Goal: Transaction & Acquisition: Purchase product/service

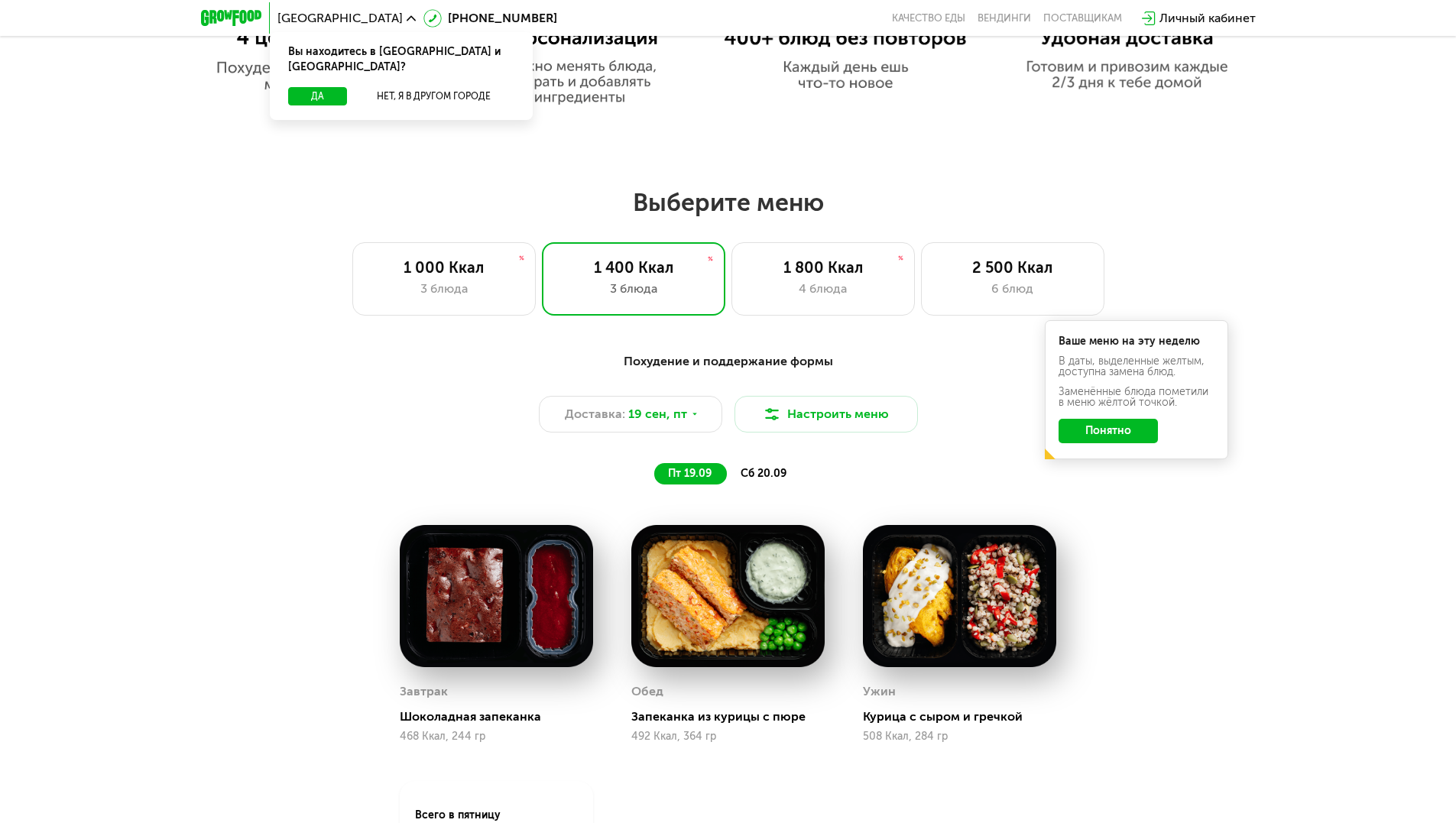
scroll to position [1146, 0]
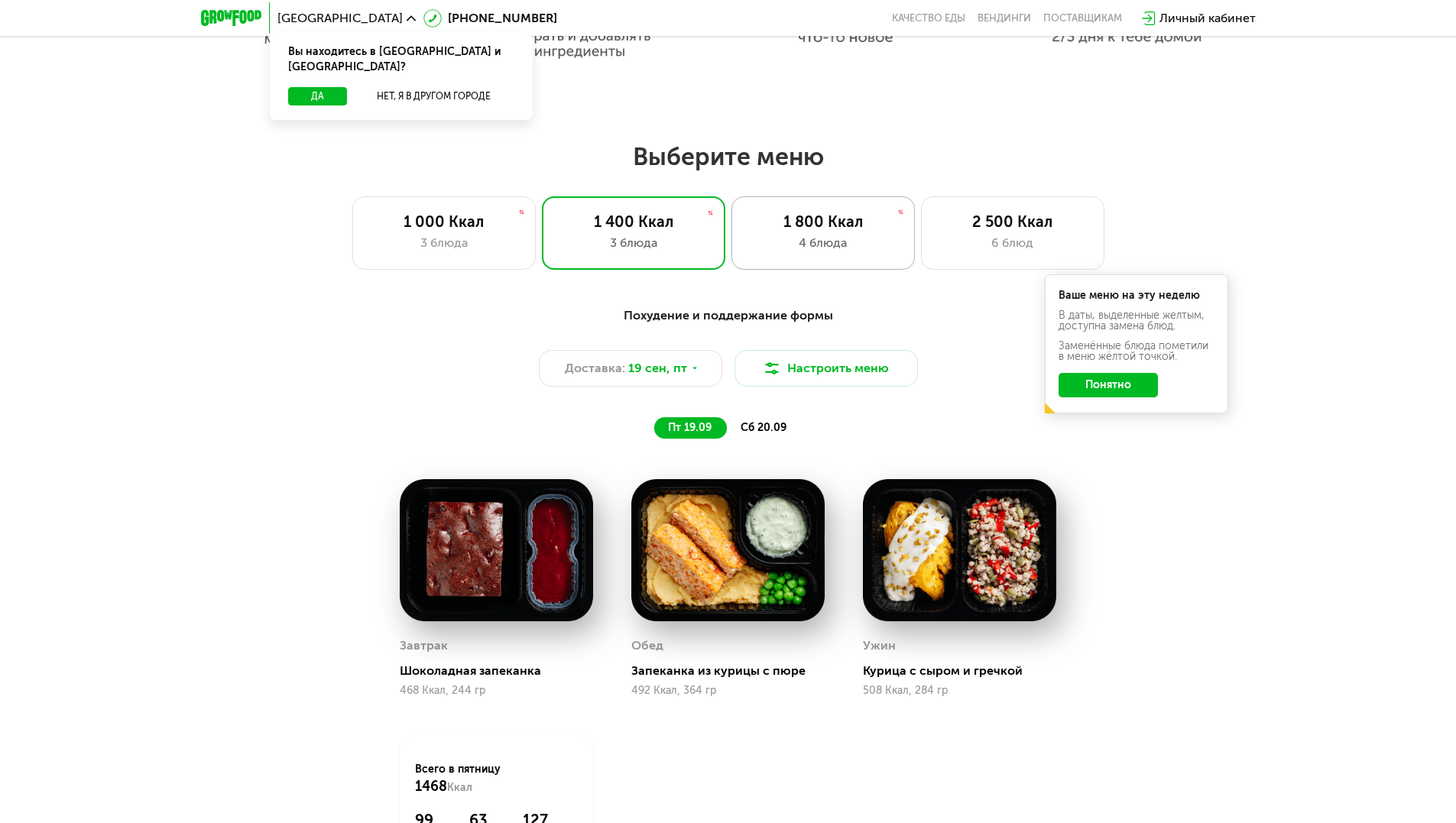
click at [824, 237] on div "1 800 Ккал 4 блюда" at bounding box center [822, 233] width 183 height 73
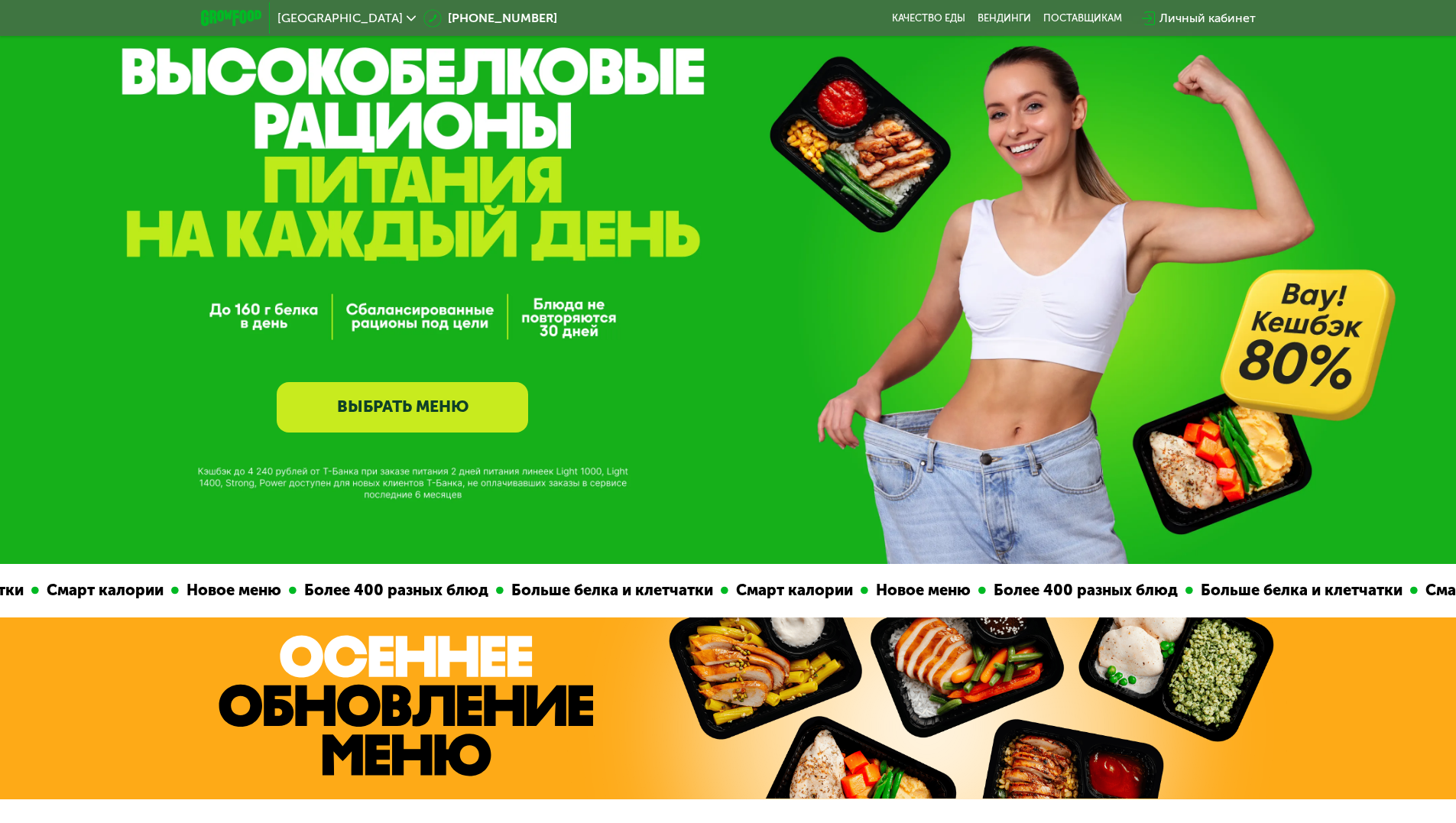
scroll to position [0, 0]
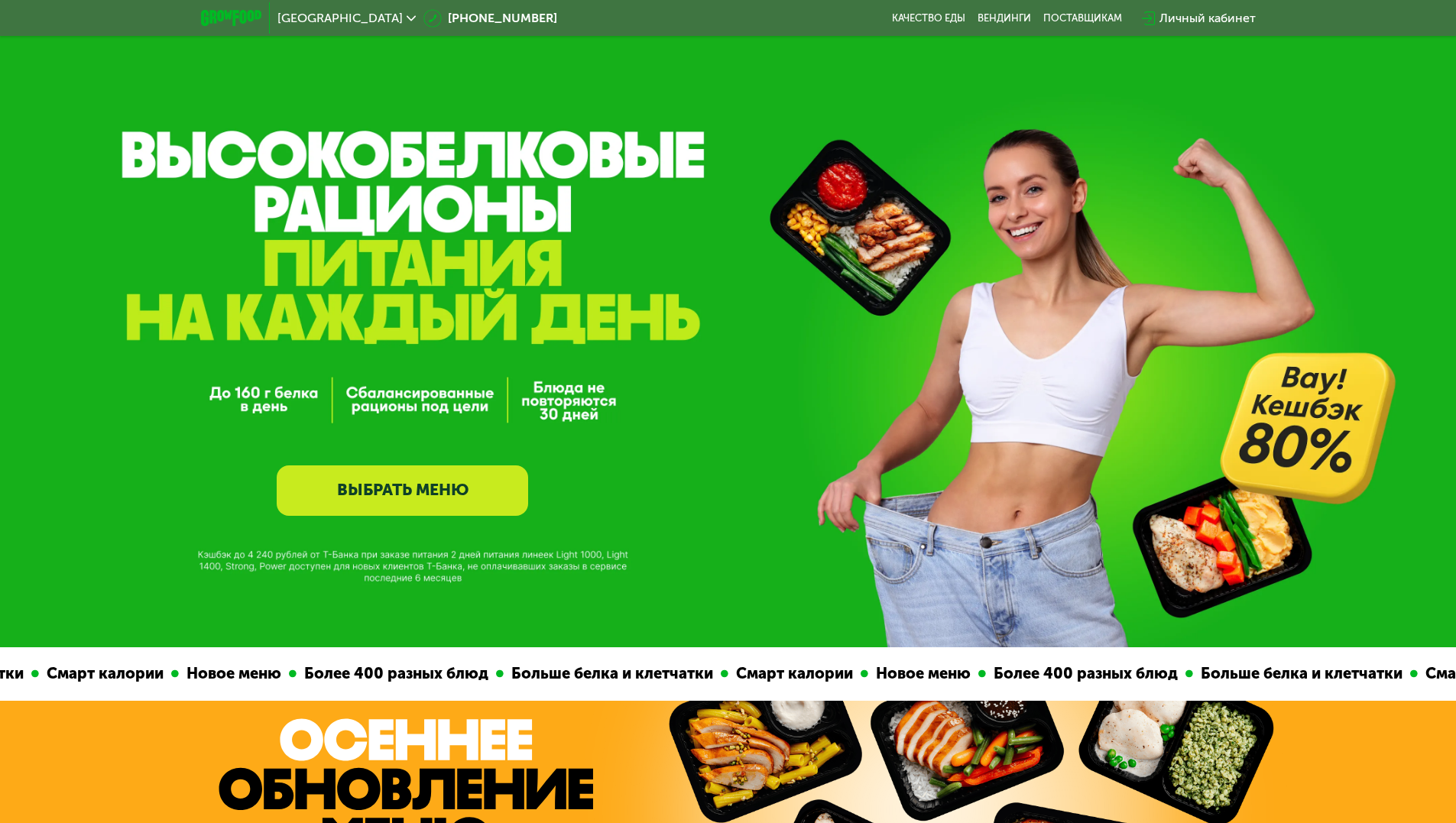
click at [422, 488] on link "ВЫБРАТЬ МЕНЮ" at bounding box center [403, 490] width 252 height 51
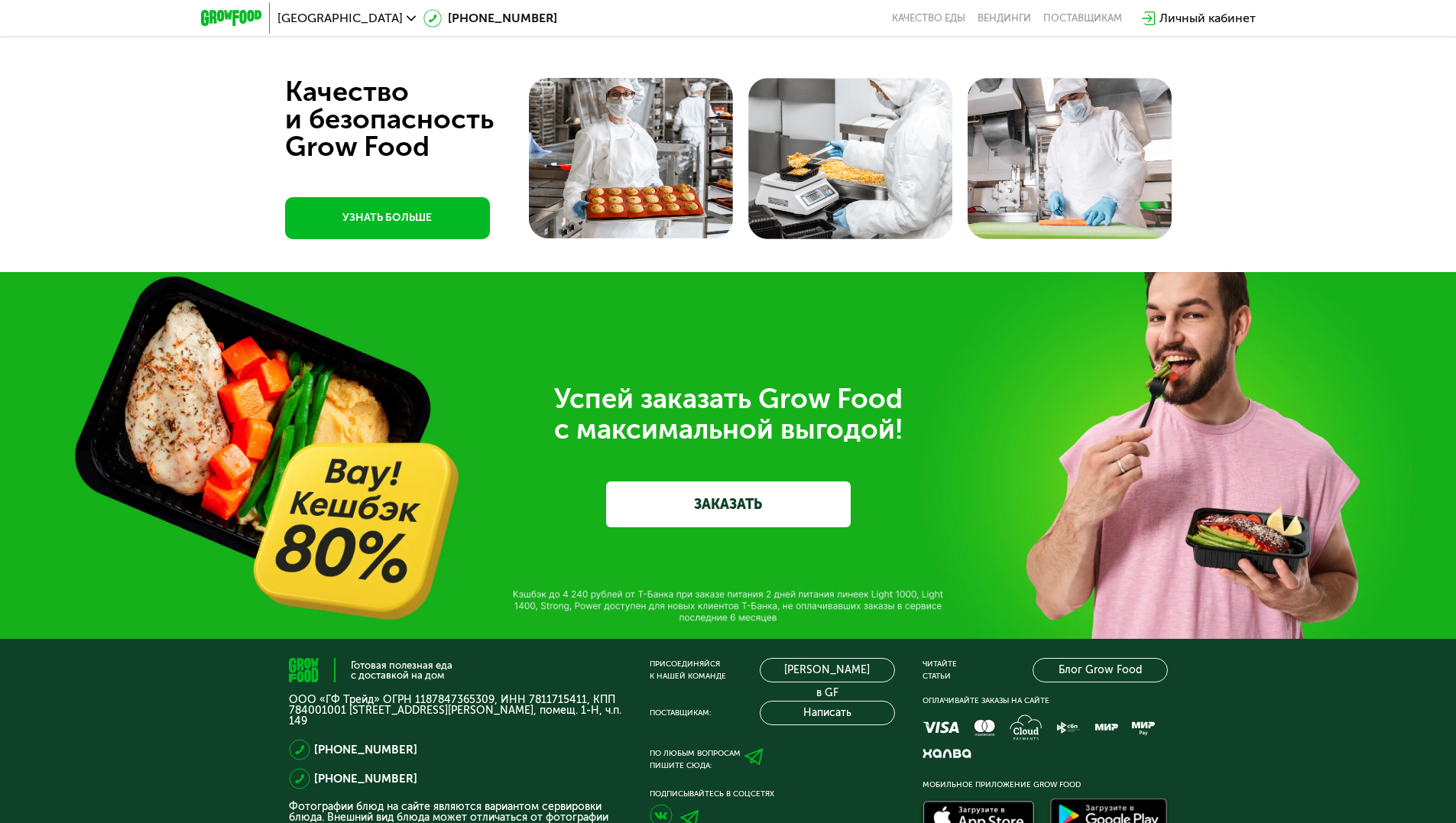
scroll to position [4313, 0]
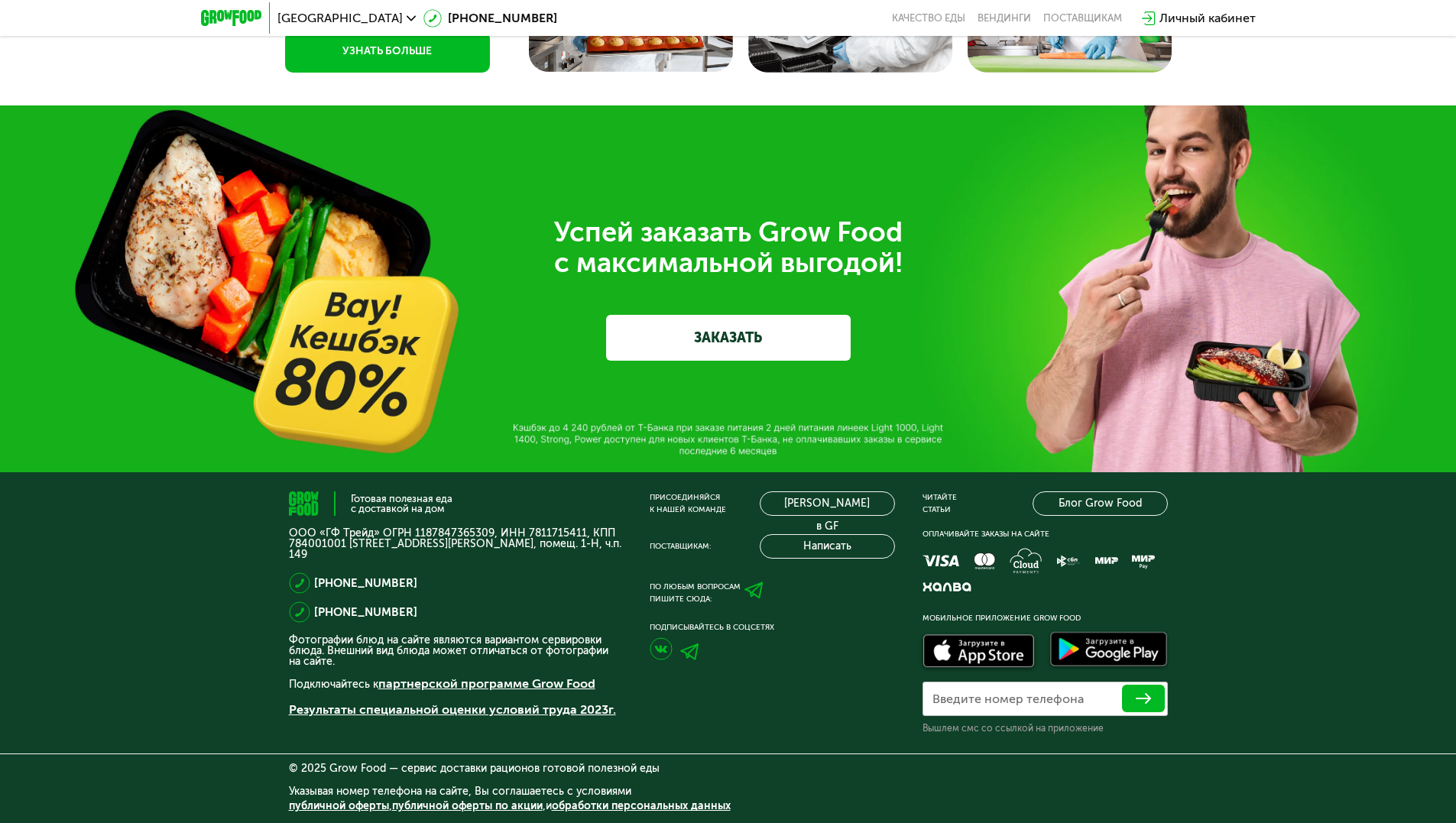
click at [712, 360] on link "ЗАКАЗАТЬ" at bounding box center [729, 338] width 245 height 46
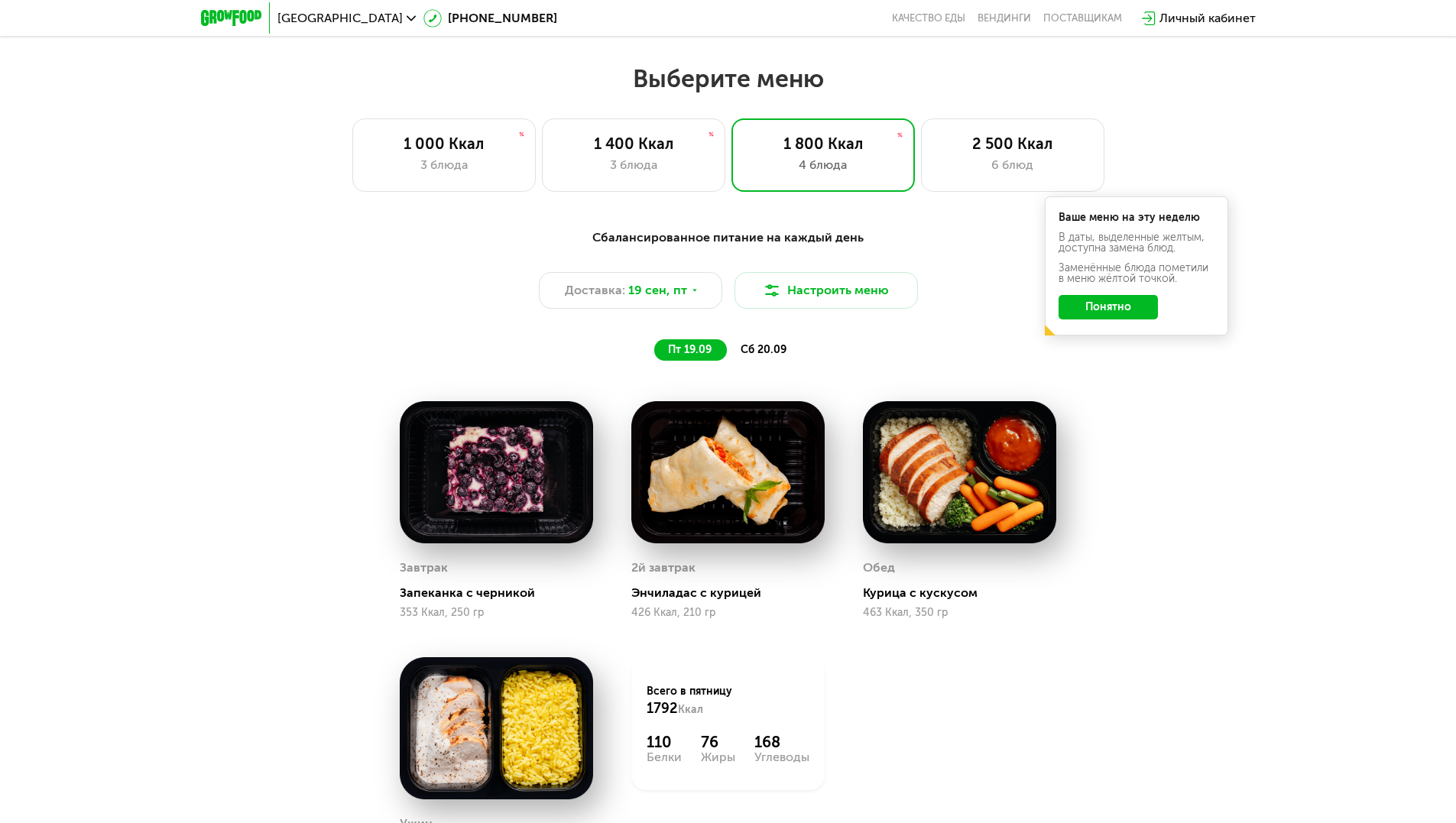
scroll to position [1024, 0]
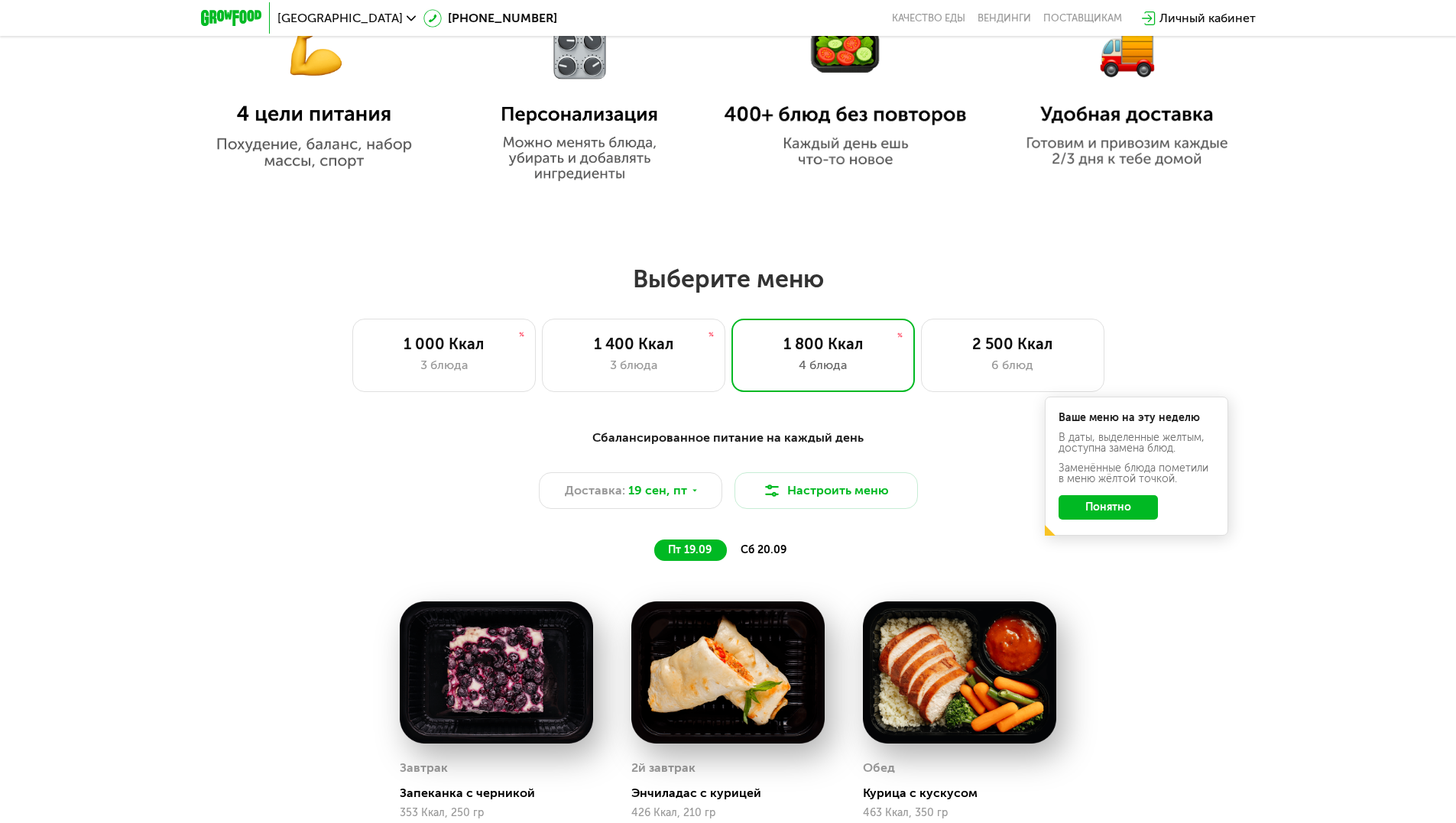
click at [1109, 512] on button "Понятно" at bounding box center [1108, 507] width 99 height 25
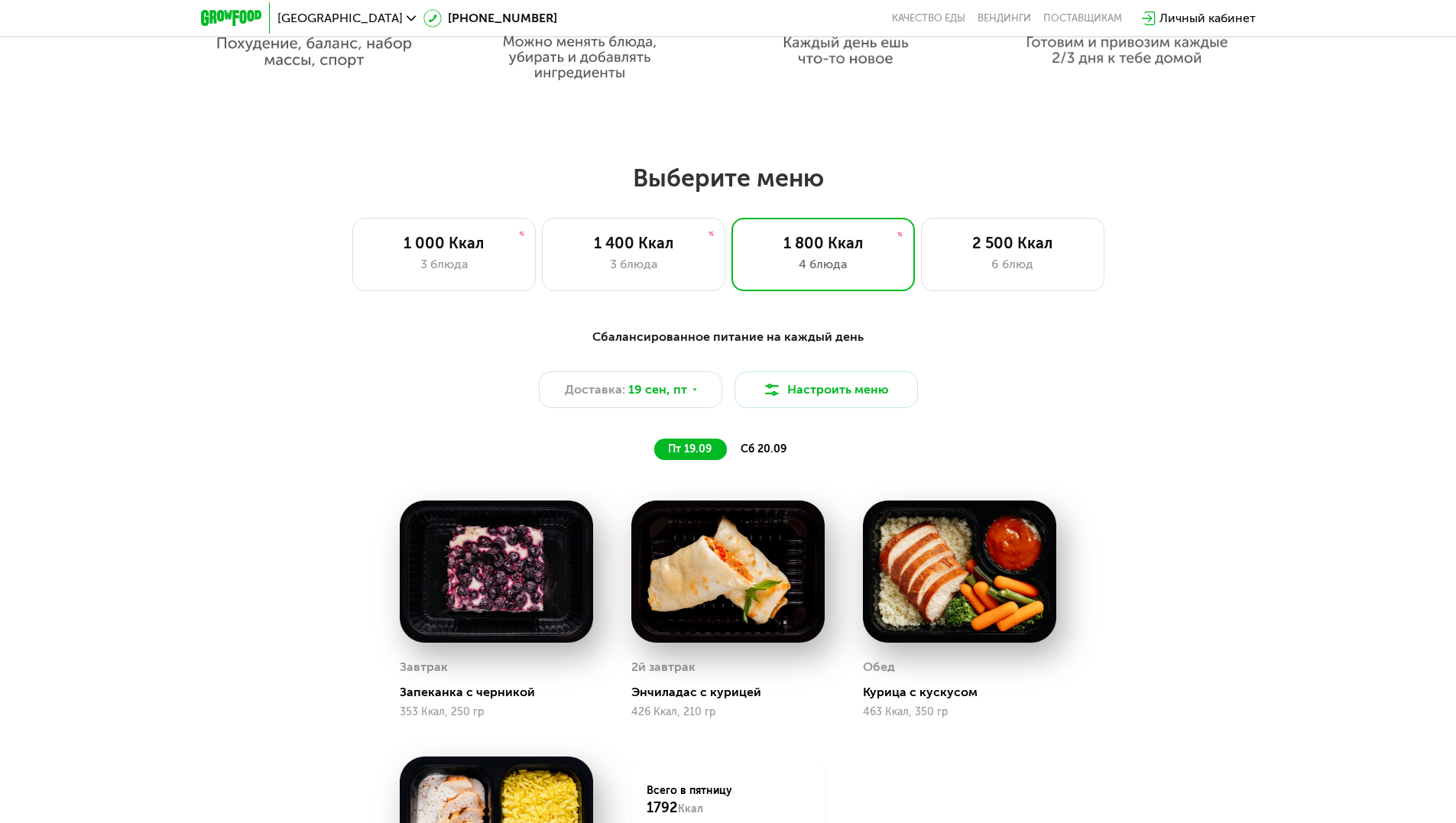
scroll to position [1279, 0]
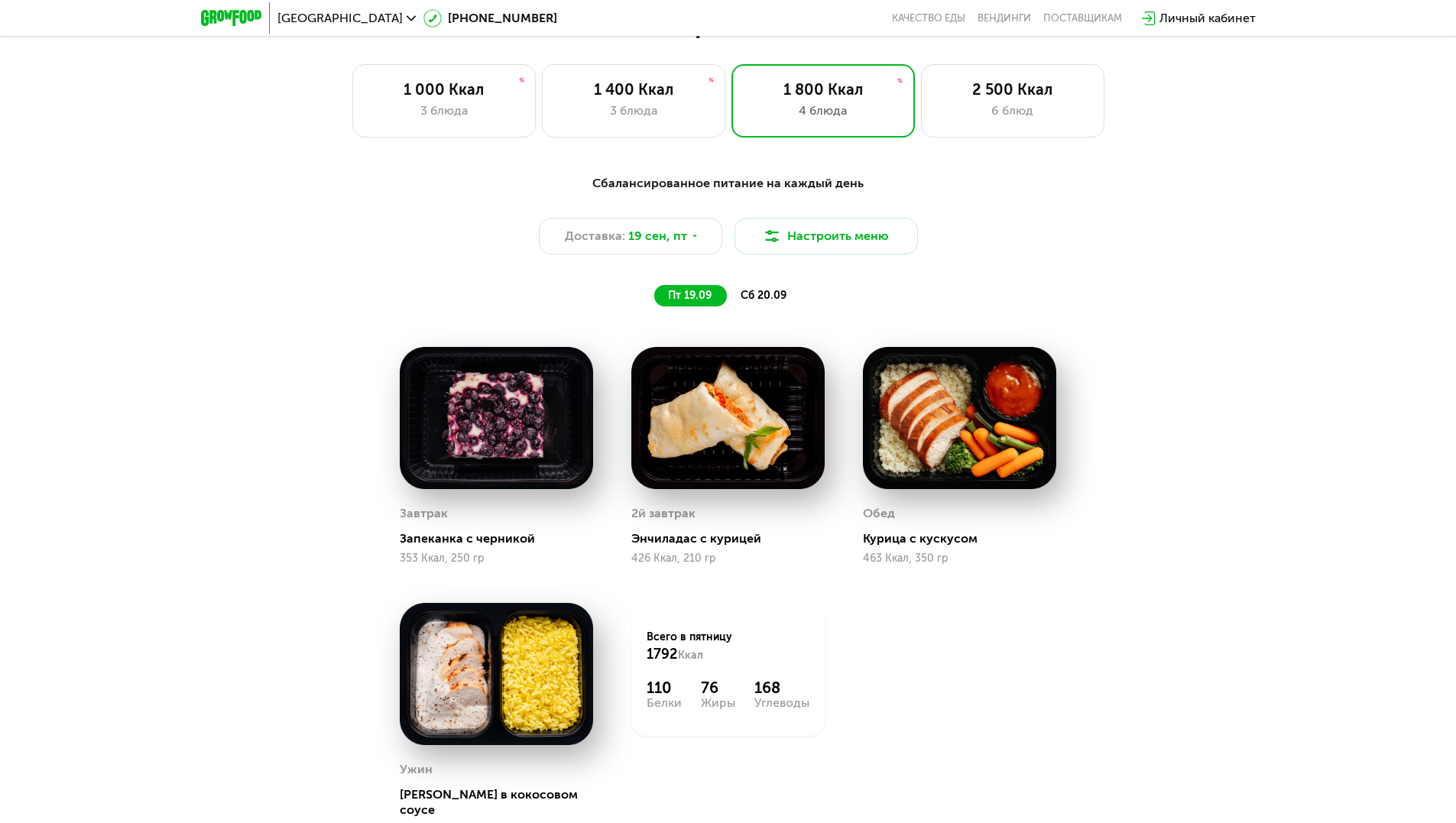
click at [755, 306] on div "сб 20.09" at bounding box center [765, 295] width 75 height 21
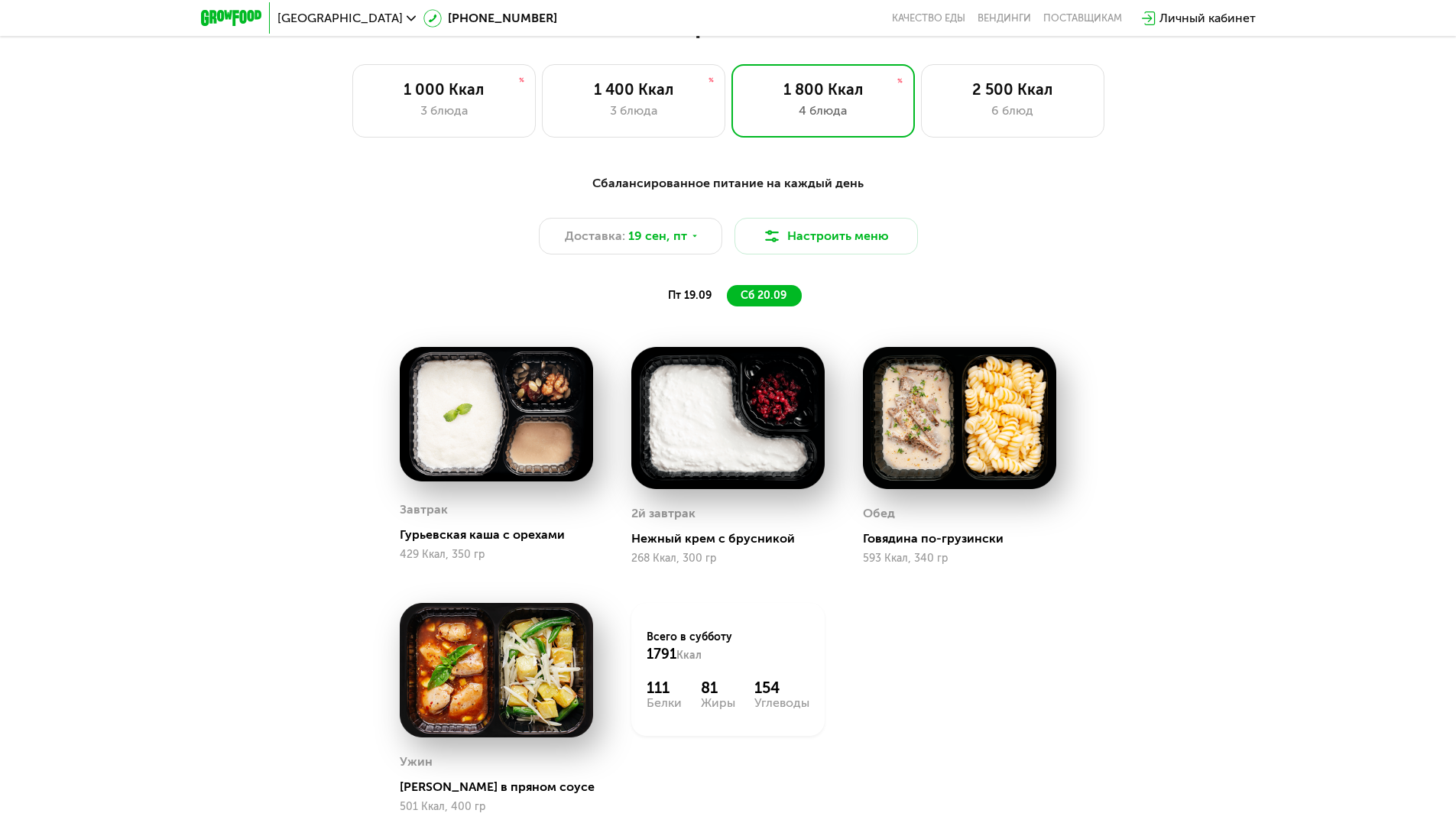
click at [680, 298] on span "пт 19.09" at bounding box center [690, 295] width 44 height 13
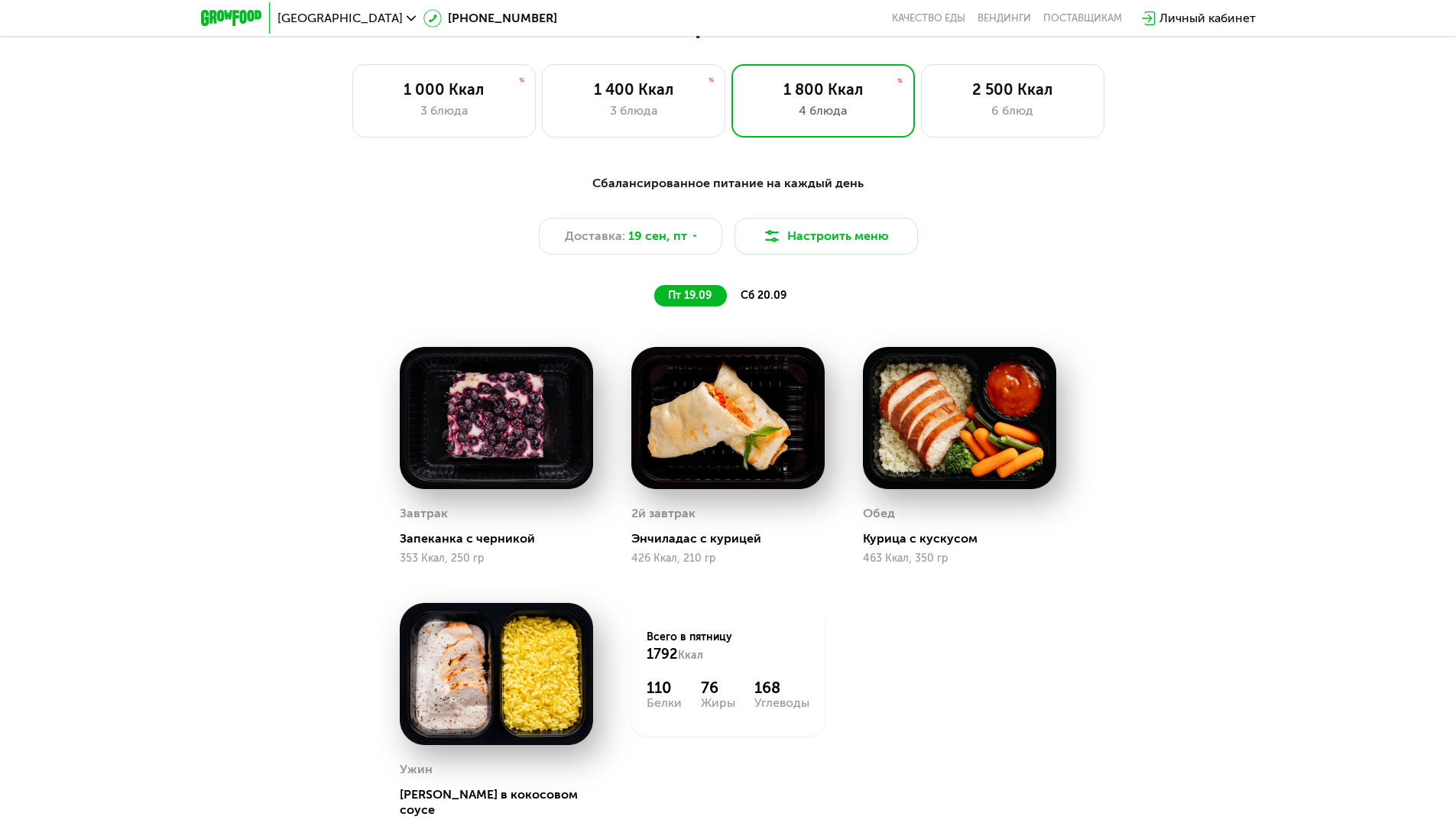
click at [749, 306] on div "сб 20.09" at bounding box center [765, 295] width 75 height 21
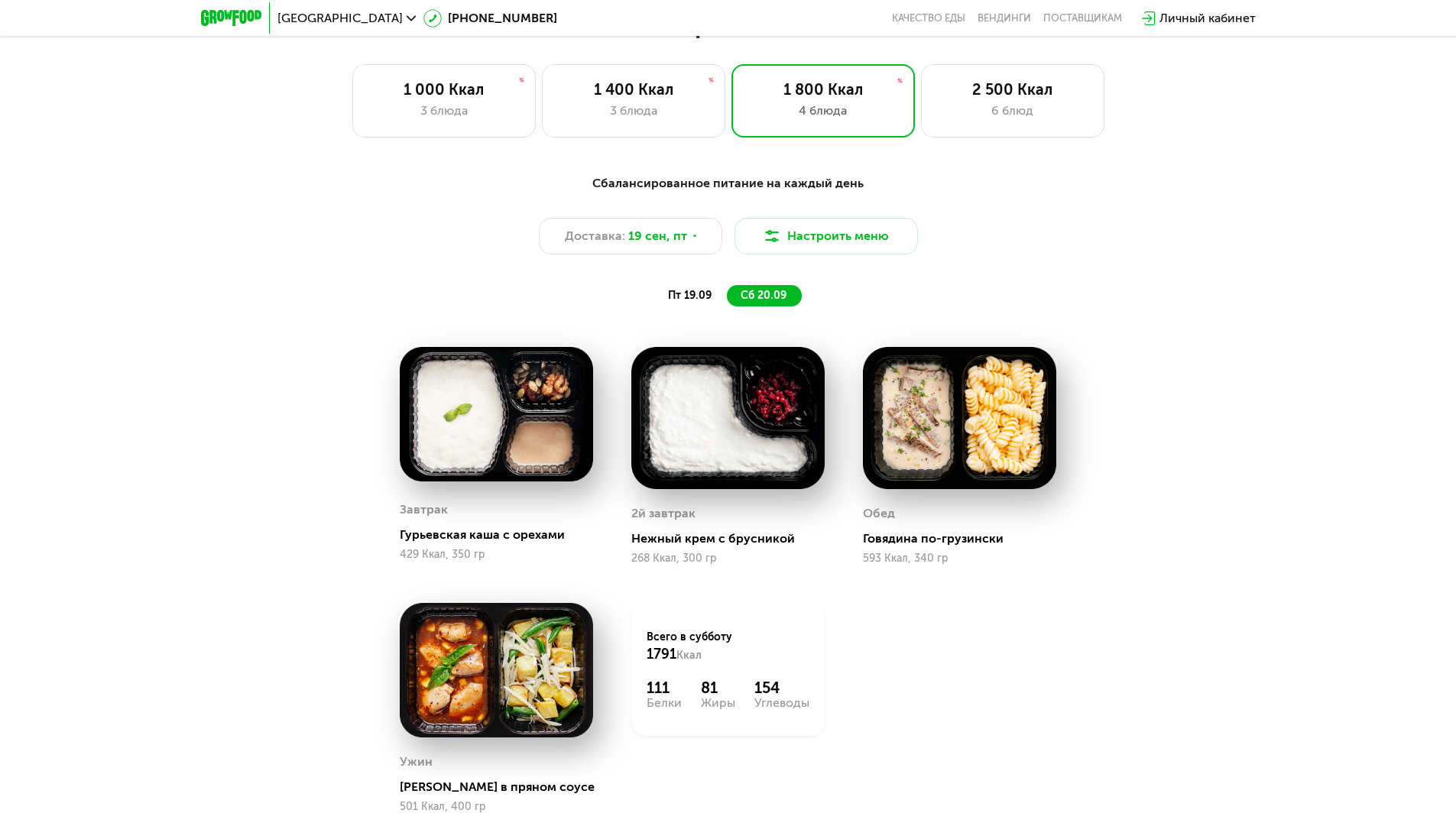
click at [684, 306] on div "пт 19.09" at bounding box center [690, 295] width 72 height 21
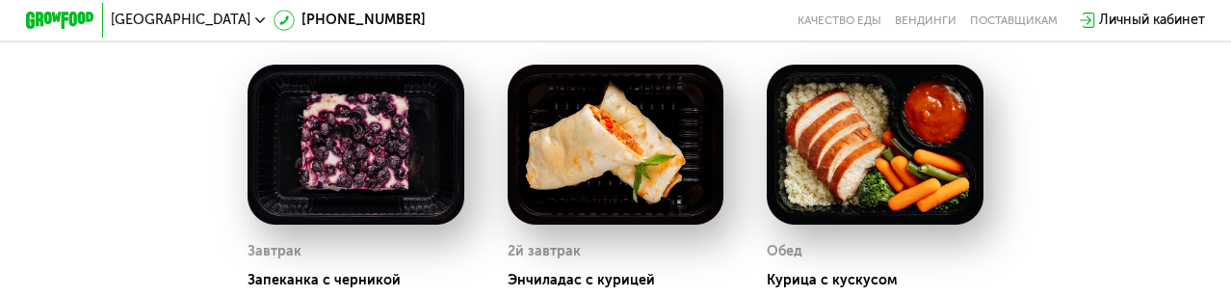
scroll to position [1222, 0]
